Goal: Use online tool/utility: Utilize a website feature to perform a specific function

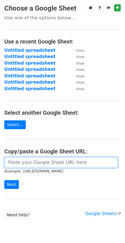
click at [39, 166] on input "url" at bounding box center [60, 162] width 113 height 11
paste input "https://docs.google.com/spreadsheets/d/1vnpwAPIQ-uiHXclPK_kaovVMIaqPM6gg1Po6Mww…"
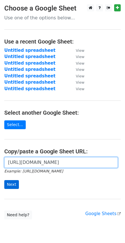
type input "https://docs.google.com/spreadsheets/d/1vnpwAPIQ-uiHXclPK_kaovVMIaqPM6gg1Po6Mww…"
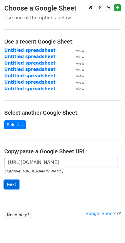
click at [11, 186] on input "Next" at bounding box center [11, 184] width 15 height 9
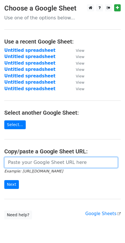
click at [21, 160] on input "url" at bounding box center [60, 162] width 113 height 11
paste input "[URL][DOMAIN_NAME]"
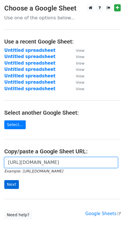
type input "[URL][DOMAIN_NAME]"
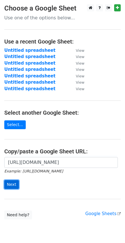
click at [11, 184] on input "Next" at bounding box center [11, 184] width 15 height 9
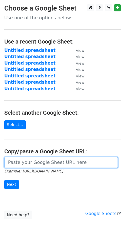
click at [25, 163] on input "url" at bounding box center [60, 162] width 113 height 11
paste input "[URL][DOMAIN_NAME]"
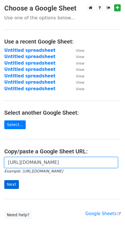
type input "[URL][DOMAIN_NAME]"
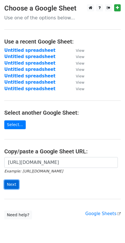
click at [15, 183] on input "Next" at bounding box center [11, 184] width 15 height 9
